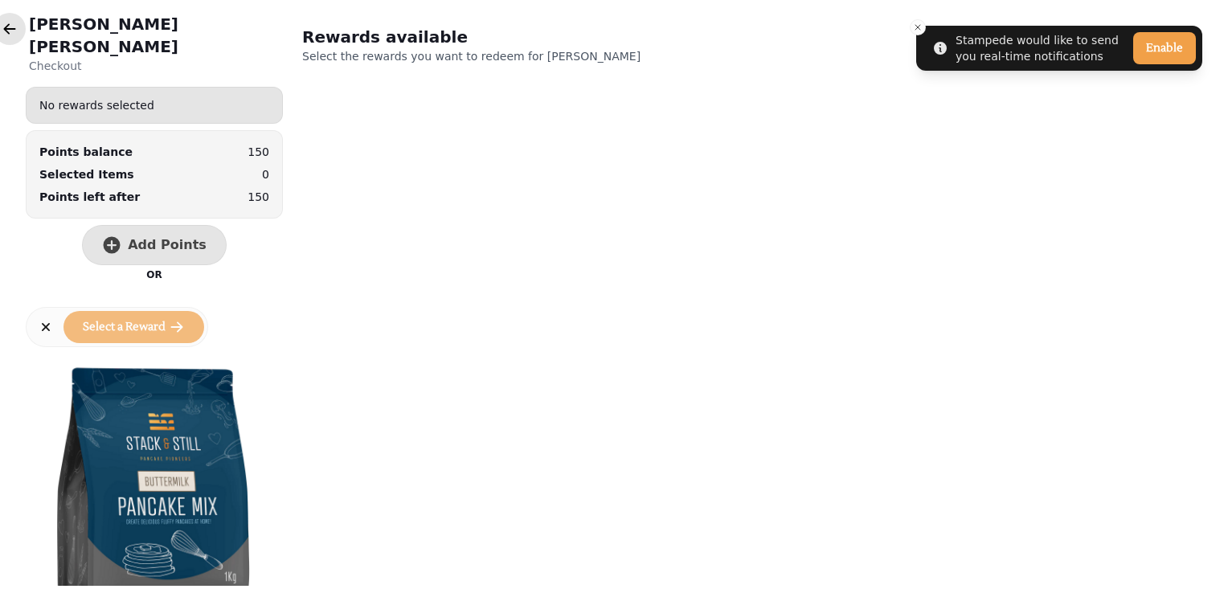
click at [15, 33] on icon "button" at bounding box center [10, 29] width 16 height 16
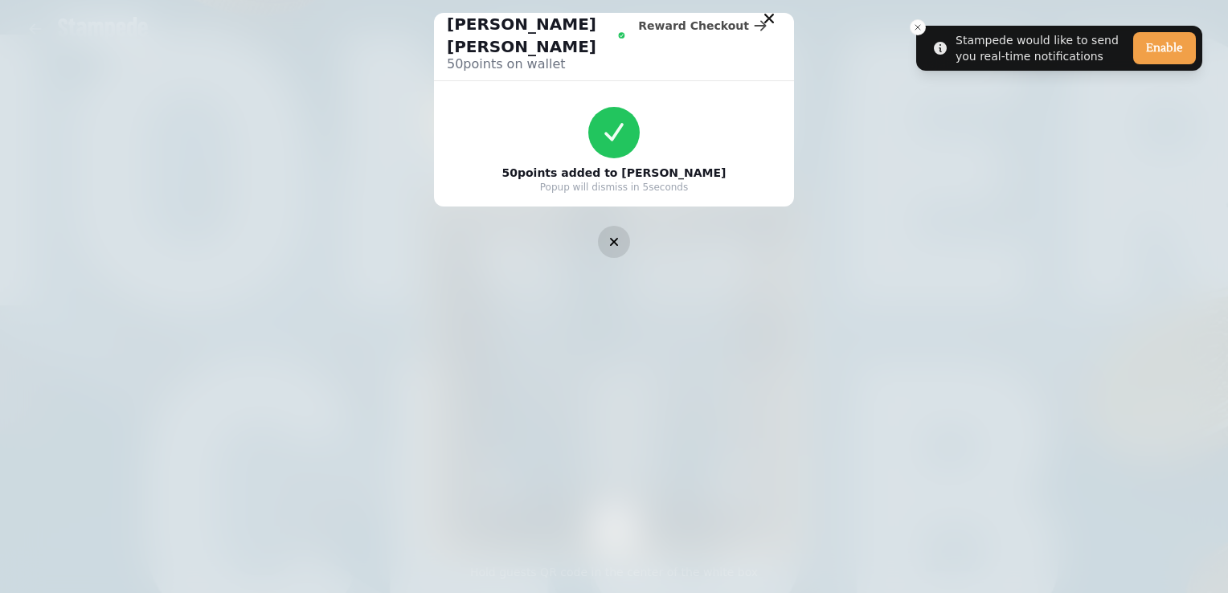
click at [606, 234] on icon "button" at bounding box center [614, 242] width 16 height 16
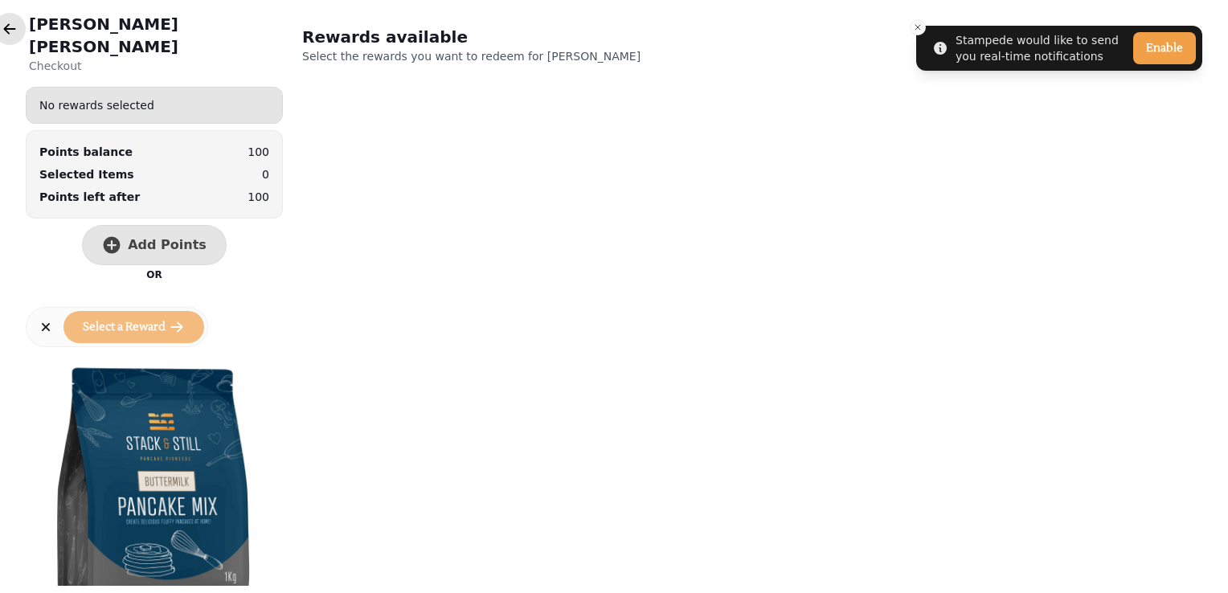
click at [19, 25] on button "button" at bounding box center [10, 29] width 32 height 32
